Goal: Information Seeking & Learning: Learn about a topic

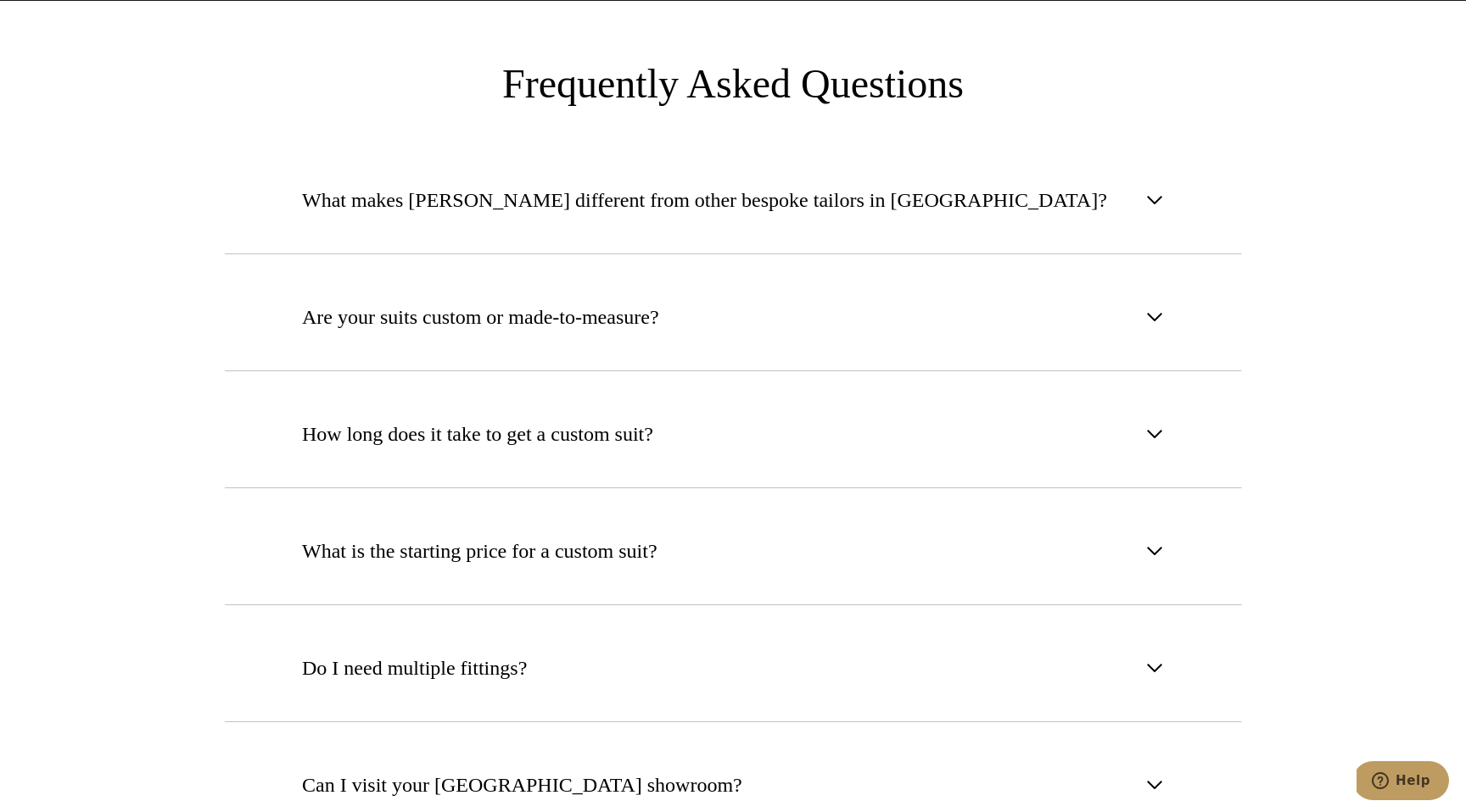
scroll to position [6499, 0]
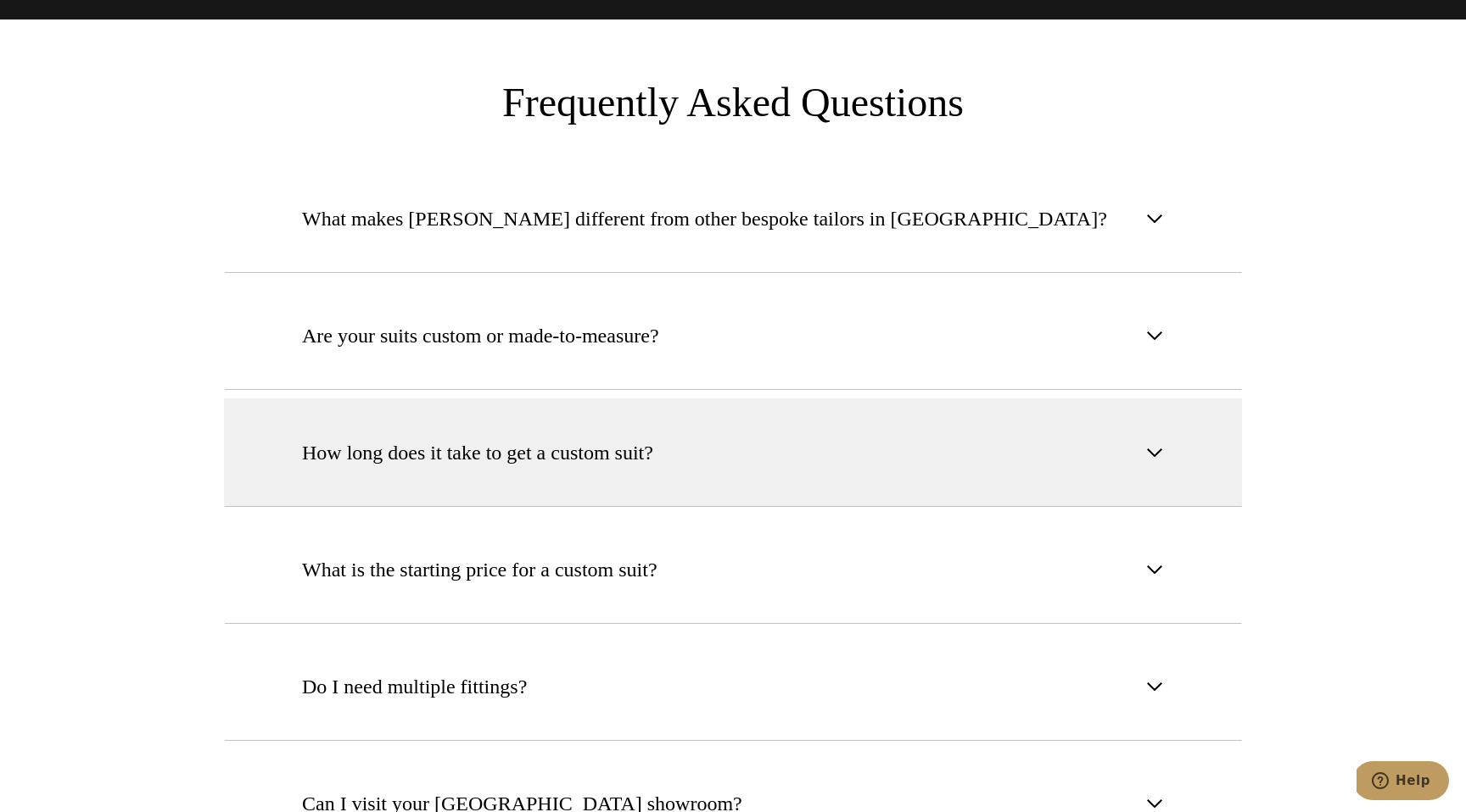
click at [727, 398] on button "How long does it take to get a custom suit?" at bounding box center [733, 452] width 1018 height 108
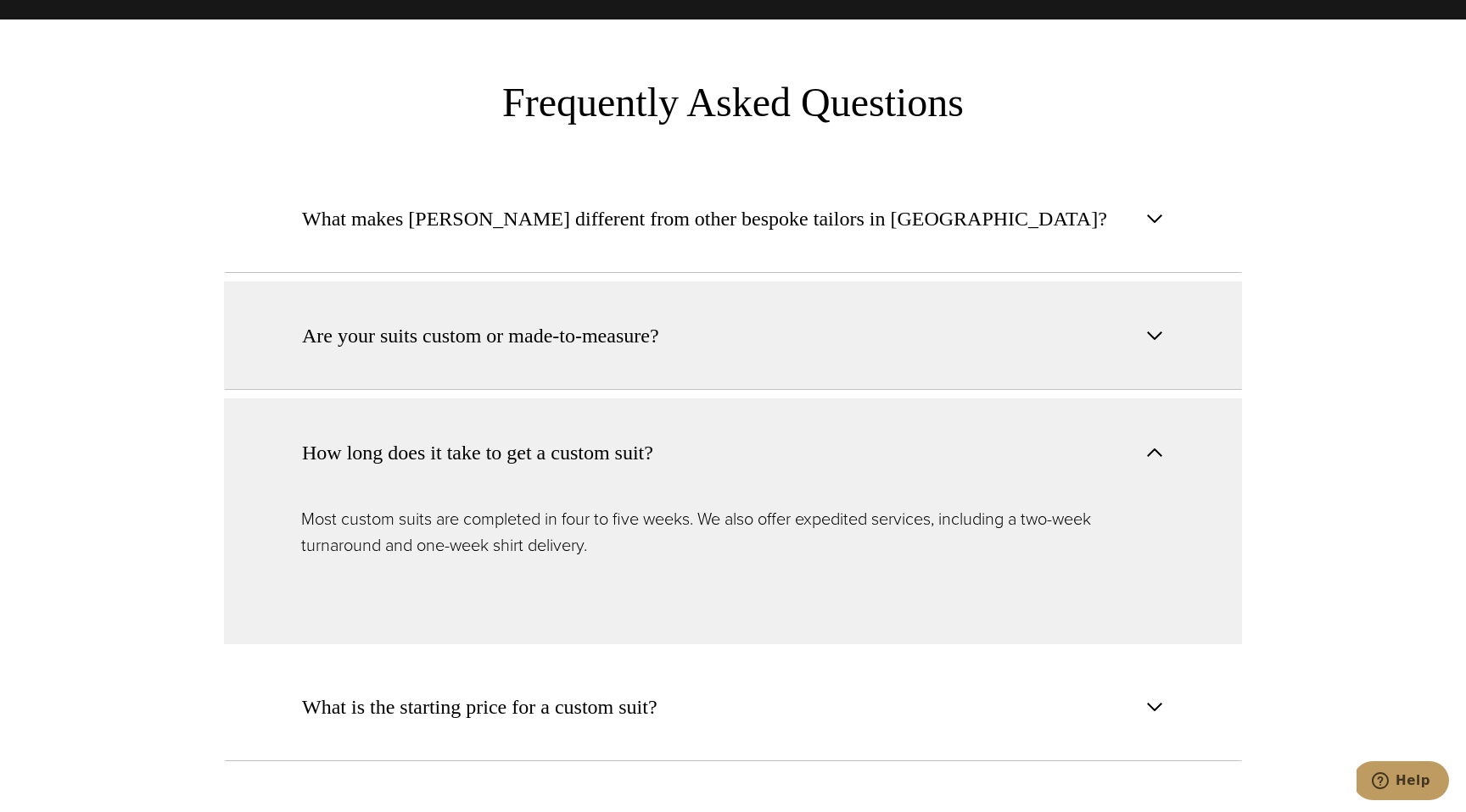
click at [362, 304] on button "Are your suits custom or made-to-measure?" at bounding box center [733, 335] width 1018 height 108
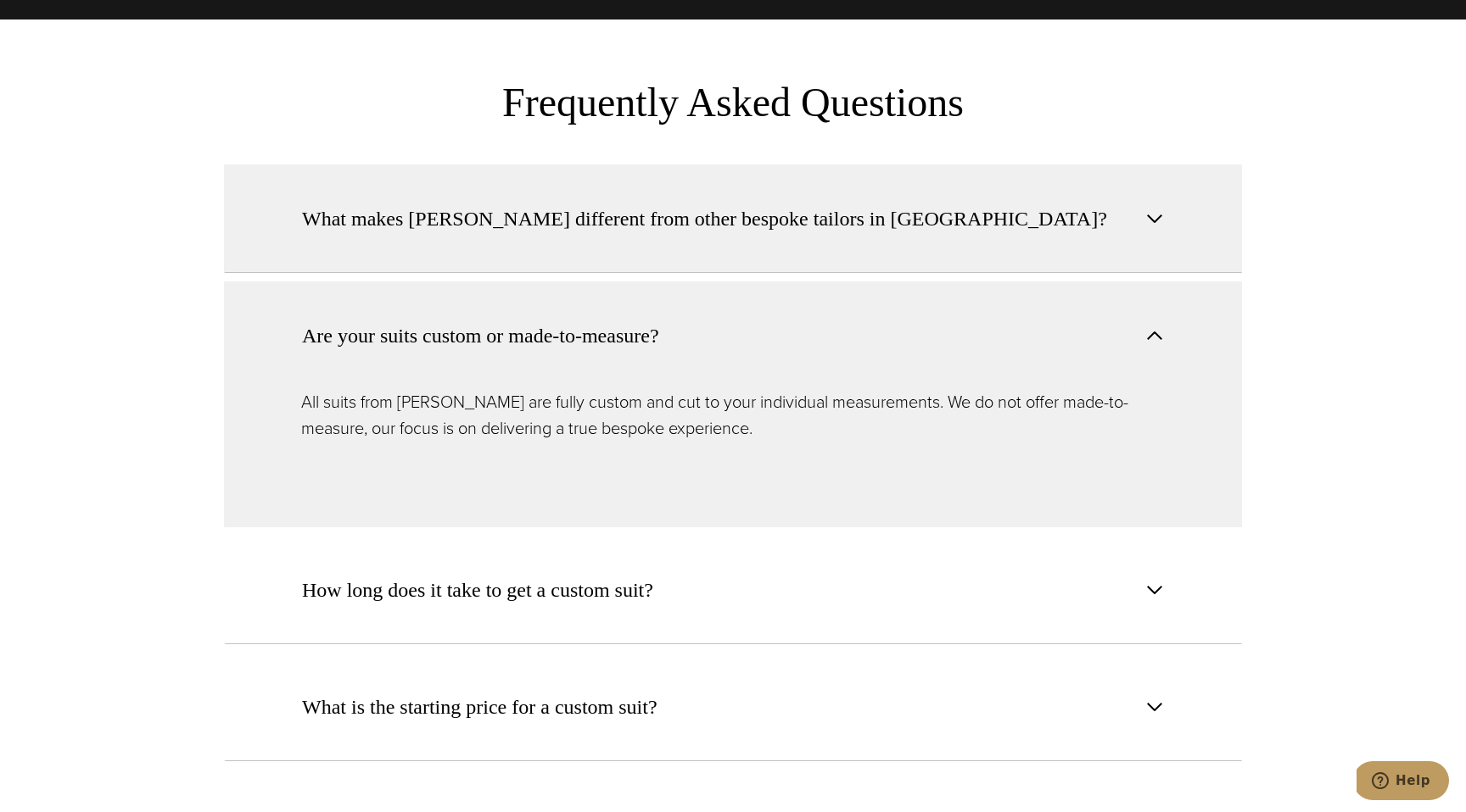
click at [368, 196] on button "What makes [PERSON_NAME] different from other bespoke tailors in [GEOGRAPHIC_DA…" at bounding box center [733, 218] width 1018 height 108
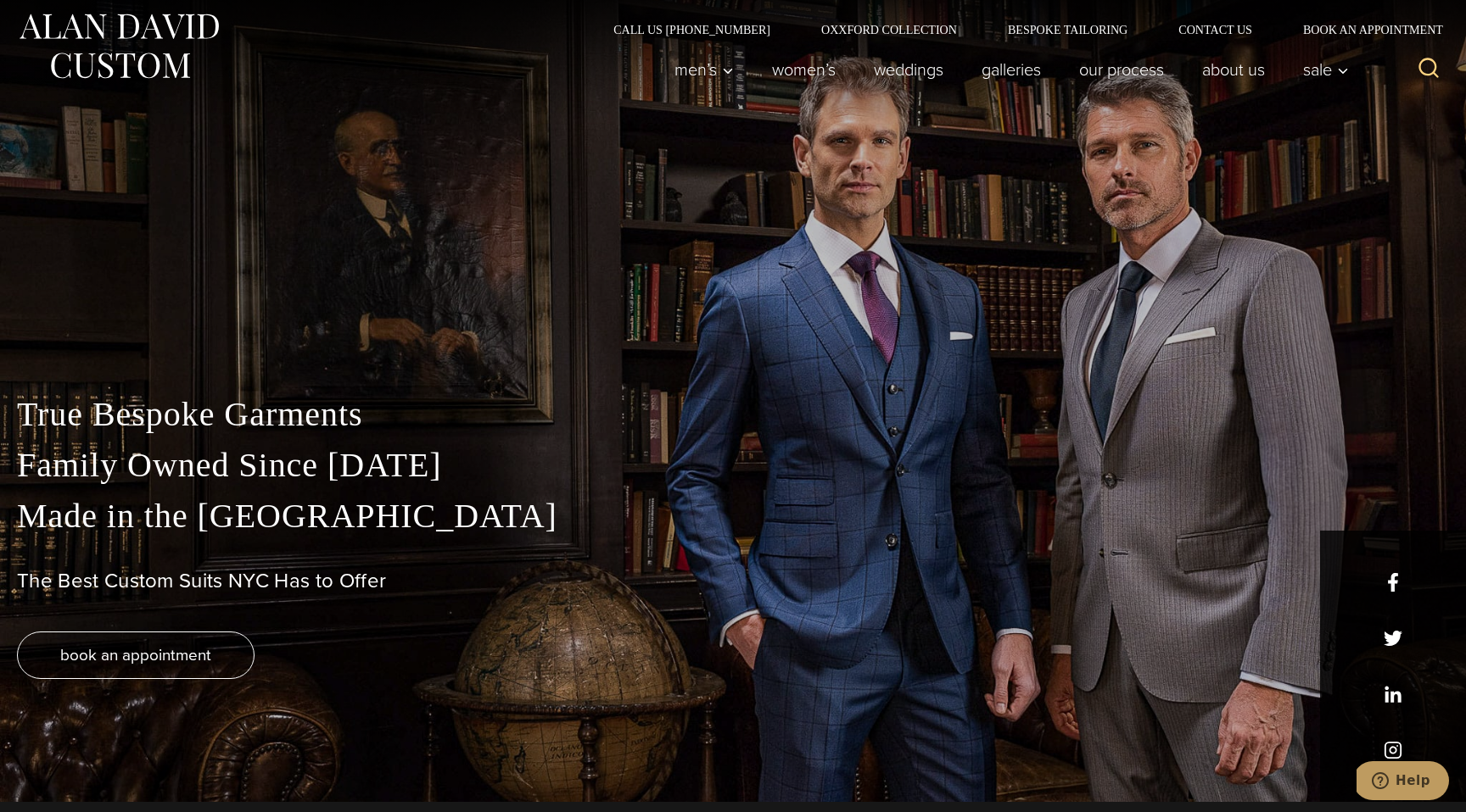
scroll to position [0, 0]
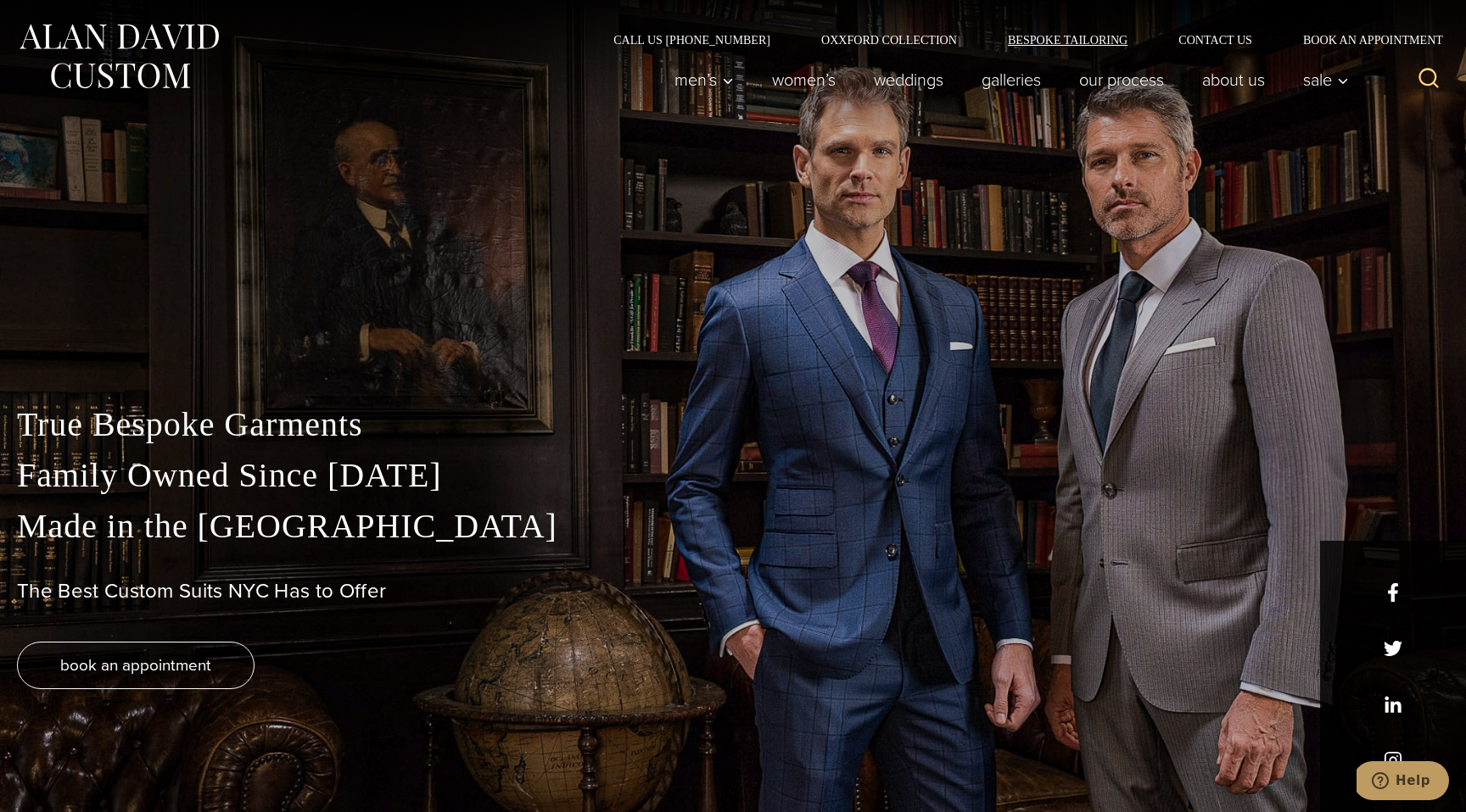
click at [1055, 37] on link "Bespoke Tailoring" at bounding box center [1067, 40] width 170 height 12
